Goal: Transaction & Acquisition: Purchase product/service

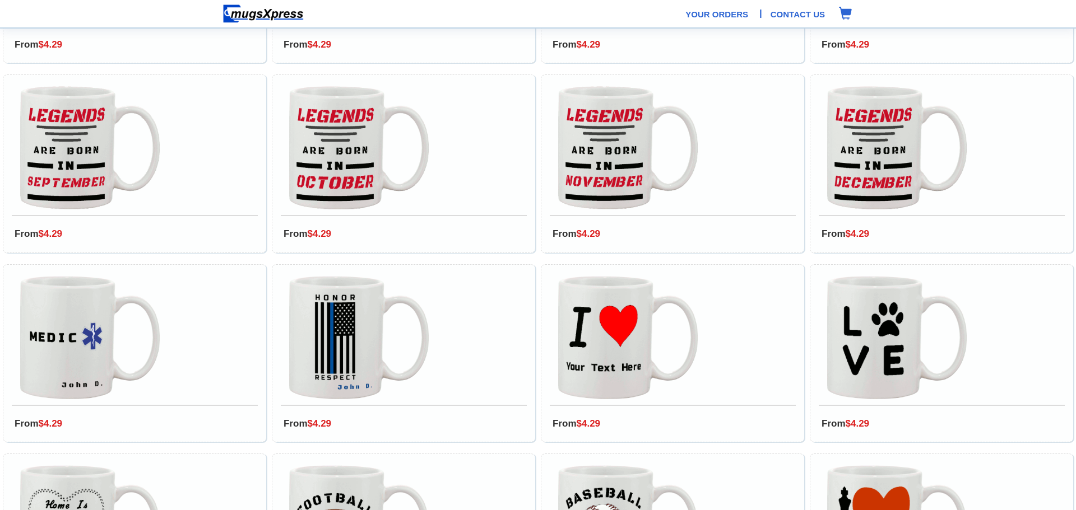
scroll to position [1348, 0]
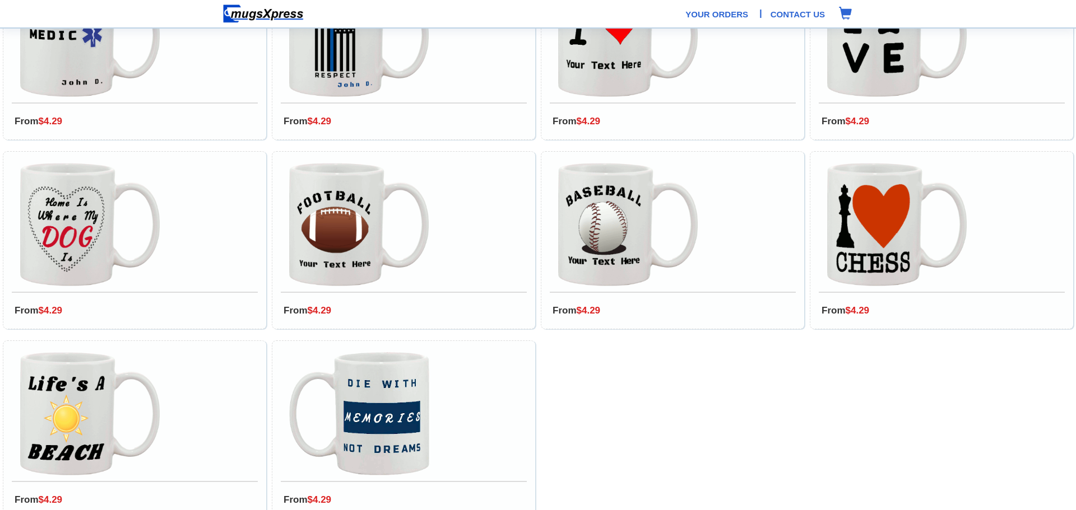
click at [348, 221] on img at bounding box center [359, 224] width 140 height 123
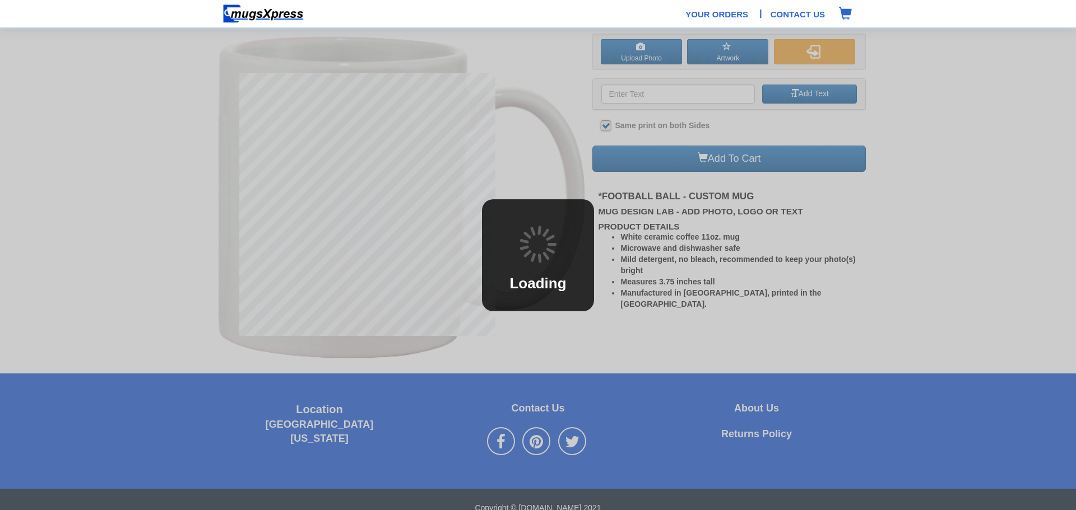
checkbox input "true"
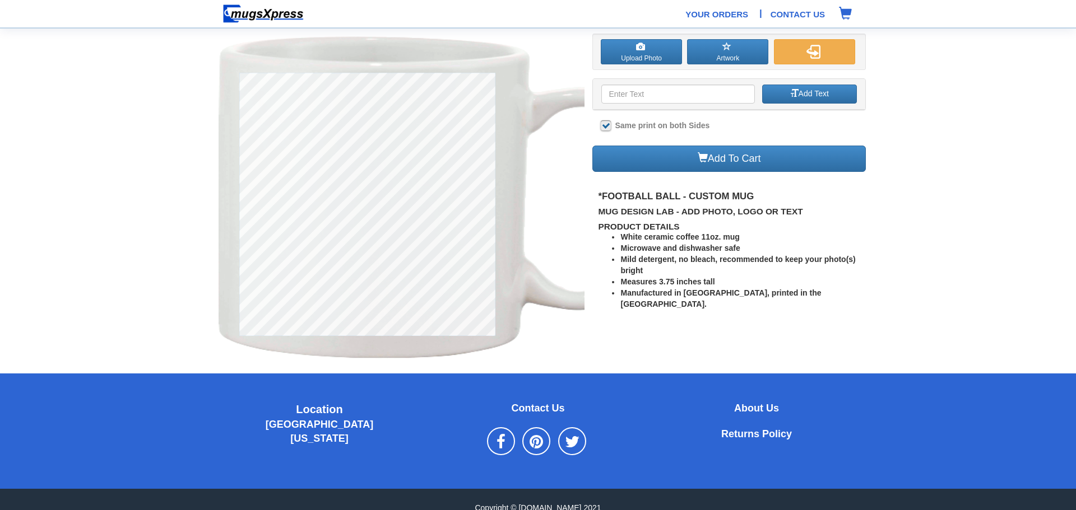
click at [667, 100] on input at bounding box center [677, 94] width 153 height 19
type input "[PERSON_NAME]"
click at [752, 162] on link "Add To Cart" at bounding box center [728, 159] width 273 height 26
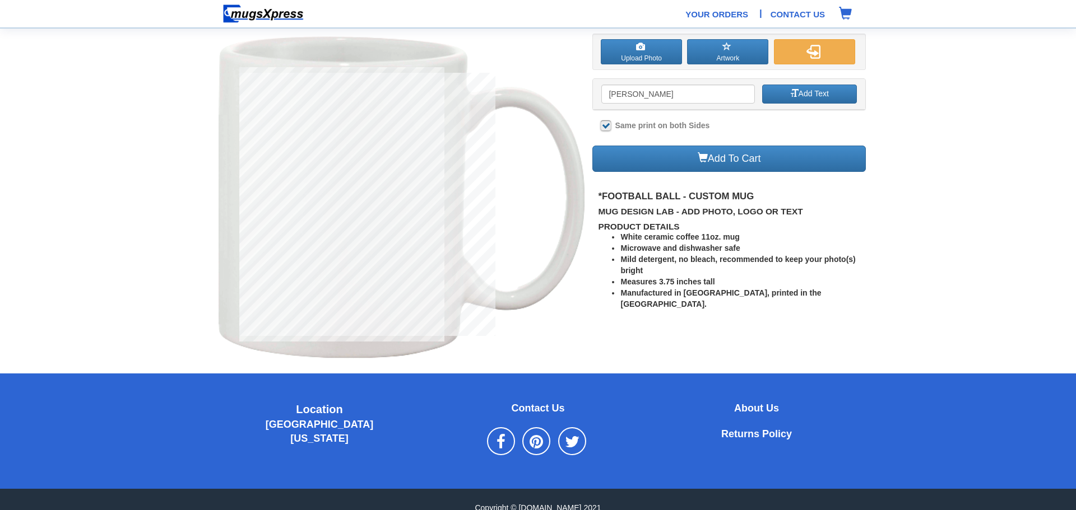
click at [846, 16] on span at bounding box center [845, 13] width 13 height 13
